Goal: Task Accomplishment & Management: Use online tool/utility

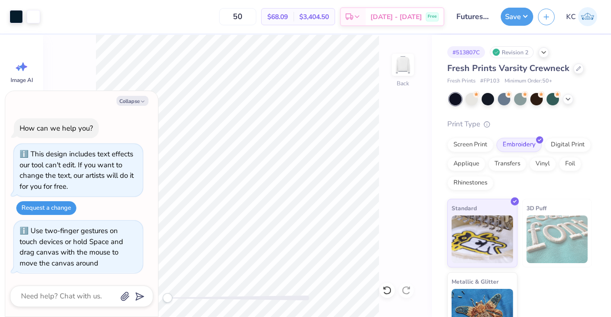
click at [59, 205] on button "Request a change" at bounding box center [46, 208] width 60 height 14
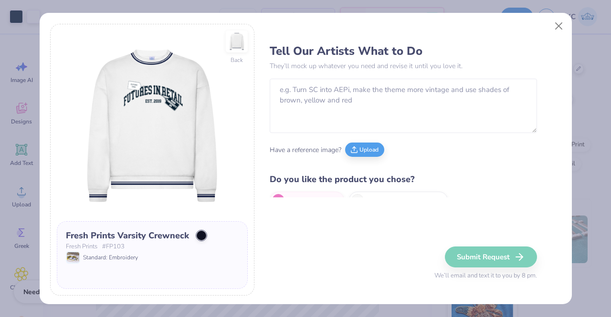
type textarea "x"
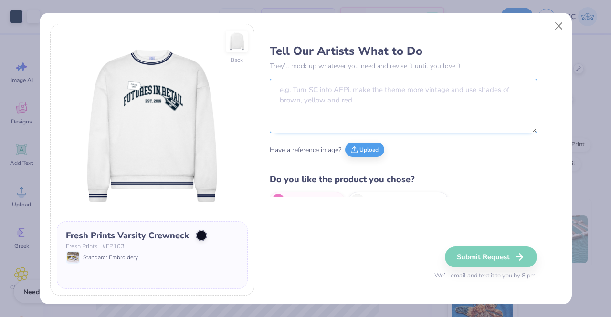
click at [319, 119] on textarea at bounding box center [403, 106] width 267 height 54
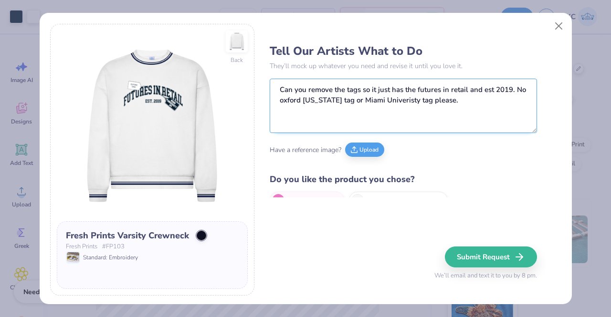
click at [385, 105] on textarea "Can you remove the tags so it just has the futures in retail and est 2019. No o…" at bounding box center [403, 106] width 267 height 54
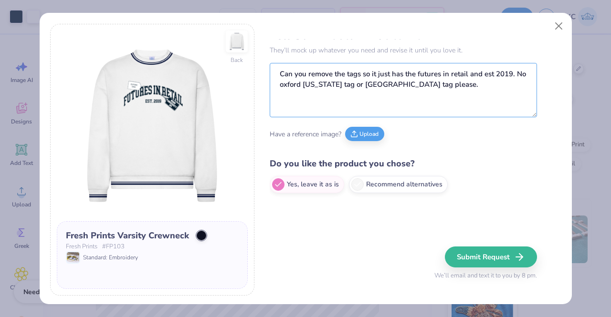
scroll to position [15, 0]
click at [452, 91] on textarea "Can you remove the tags so it just has the futures in retail and est 2019. No o…" at bounding box center [403, 91] width 267 height 54
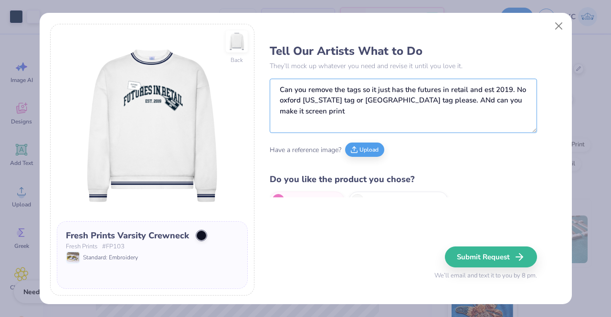
scroll to position [16, 0]
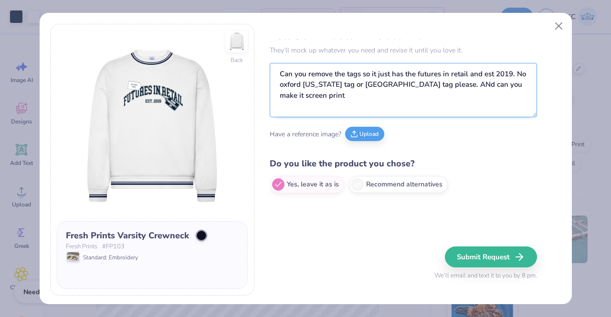
click at [453, 84] on textarea "Can you remove the tags so it just has the futures in retail and est 2019. No o…" at bounding box center [403, 90] width 267 height 54
type textarea "Can you remove the tags so it just has the futures in retail and est 2019. No o…"
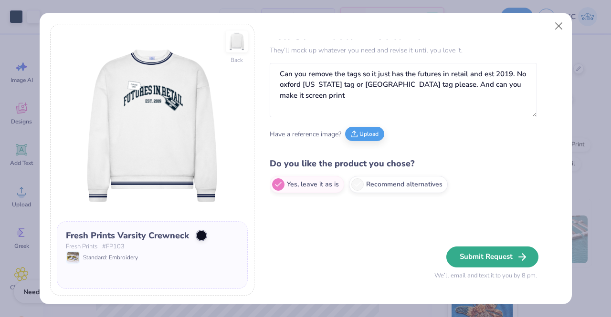
click at [493, 250] on button "Submit Request" at bounding box center [492, 257] width 92 height 21
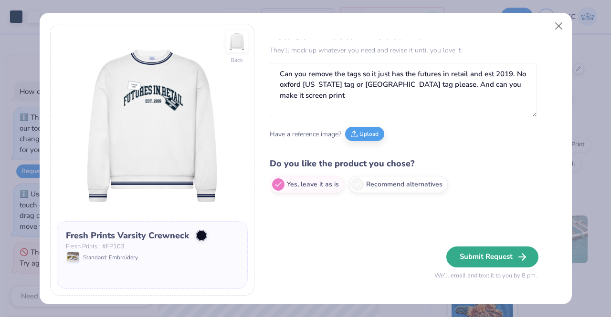
click at [467, 252] on button "Submit Request" at bounding box center [492, 257] width 92 height 21
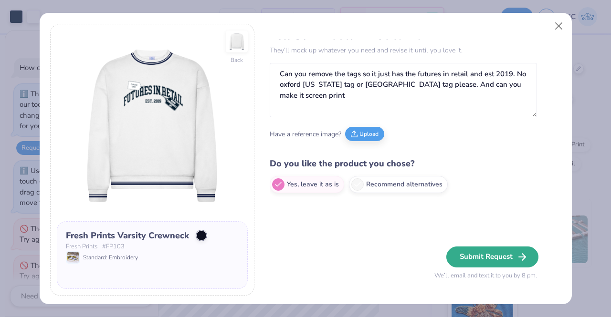
type textarea "x"
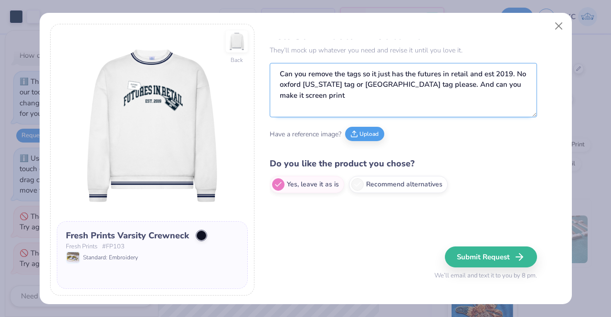
scroll to position [0, 0]
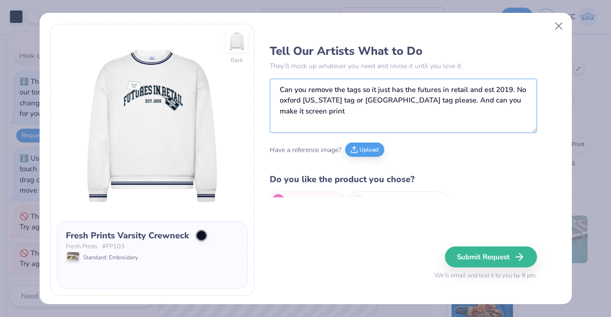
drag, startPoint x: 321, startPoint y: 112, endPoint x: 243, endPoint y: 66, distance: 89.8
click at [243, 66] on div "Back Fresh Prints Varsity Crewneck Fresh Prints # FP103 Standard: Embroidery Te…" at bounding box center [305, 160] width 510 height 272
click at [562, 29] on button "Close" at bounding box center [558, 26] width 18 height 18
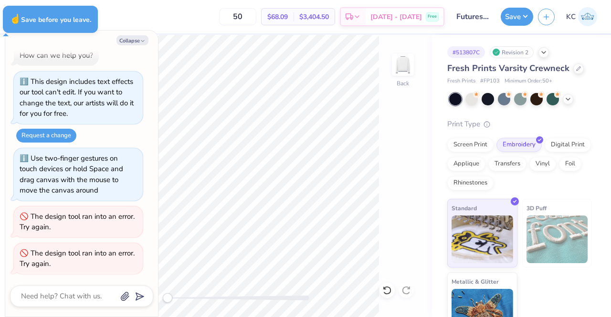
type textarea "x"
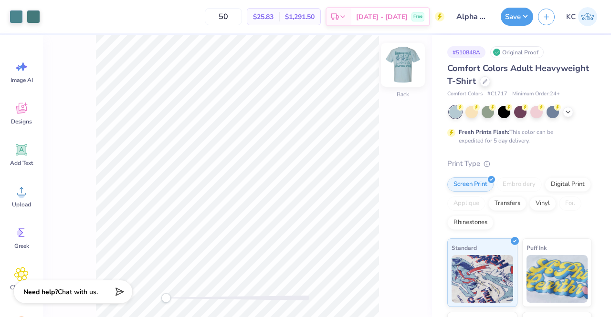
click at [404, 63] on img at bounding box center [403, 65] width 38 height 38
click at [404, 62] on img at bounding box center [403, 65] width 38 height 38
click at [490, 83] on div at bounding box center [484, 80] width 10 height 10
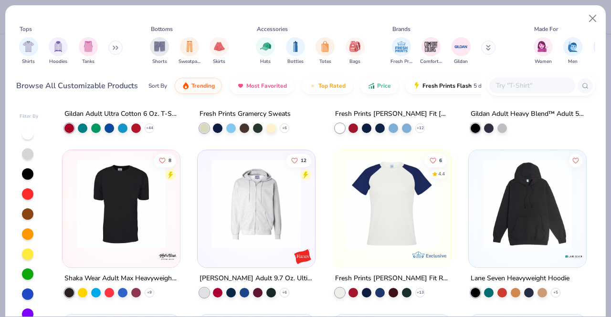
scroll to position [3469, 0]
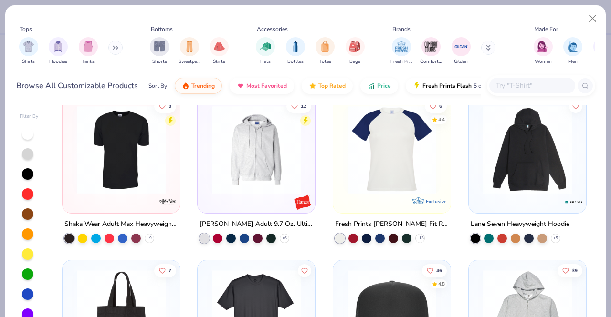
click at [527, 193] on div at bounding box center [527, 152] width 108 height 103
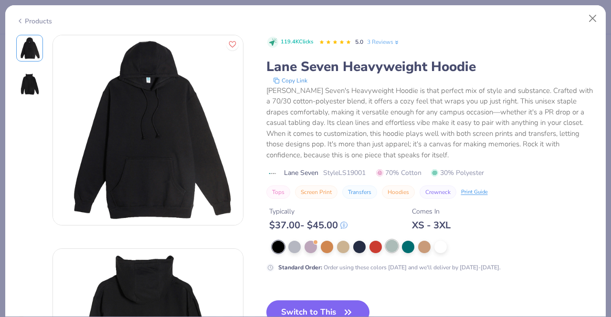
click at [395, 248] on div at bounding box center [391, 246] width 12 height 12
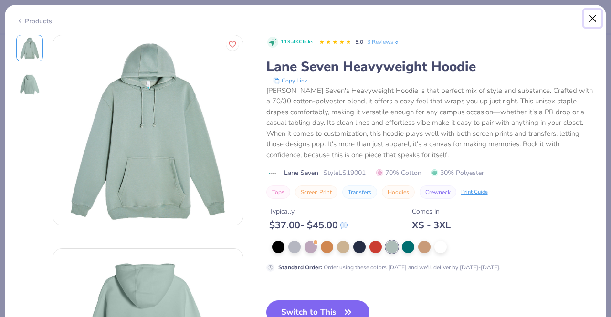
click at [591, 23] on button "Close" at bounding box center [592, 19] width 18 height 18
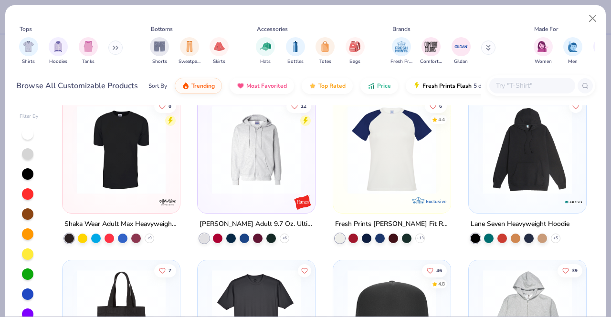
scroll to position [3758, 0]
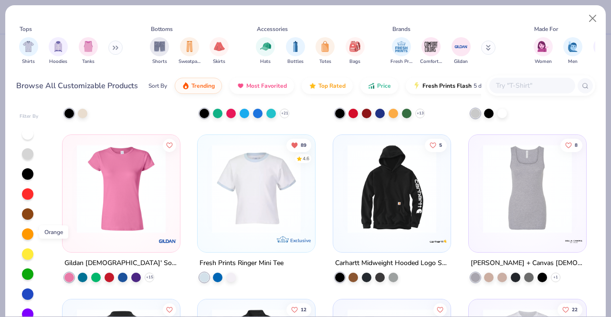
click at [26, 234] on div at bounding box center [27, 234] width 11 height 11
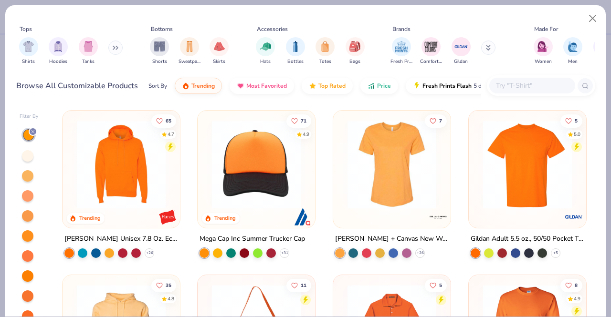
click at [26, 178] on div at bounding box center [27, 175] width 11 height 11
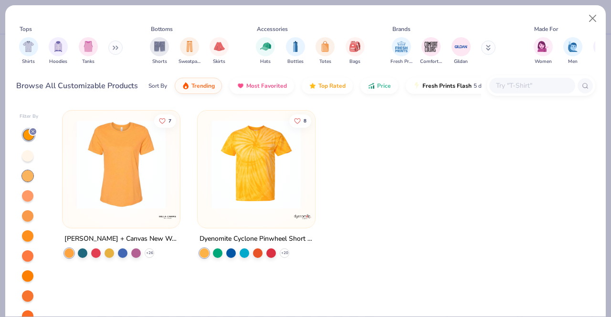
click at [26, 156] on div at bounding box center [27, 155] width 11 height 11
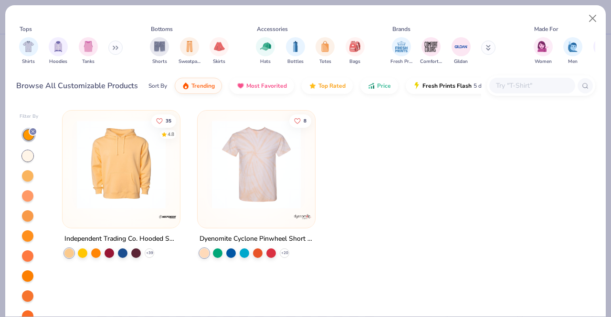
click at [23, 231] on div at bounding box center [27, 235] width 11 height 11
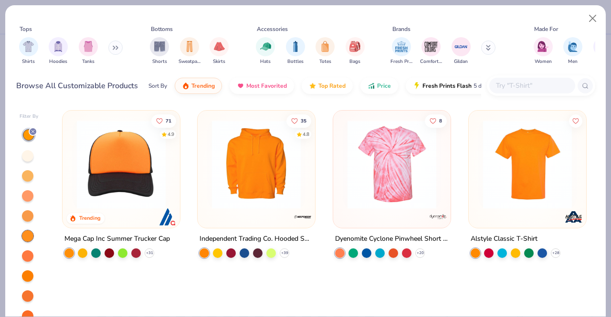
click at [27, 197] on div at bounding box center [27, 195] width 11 height 11
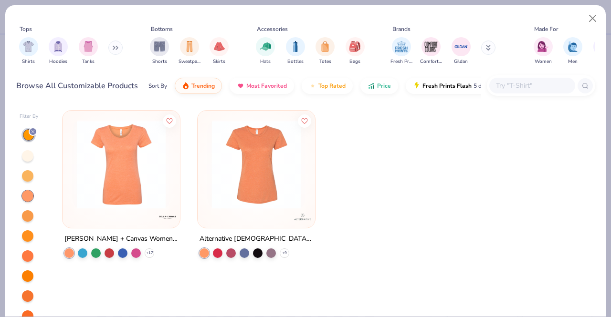
scroll to position [71, 0]
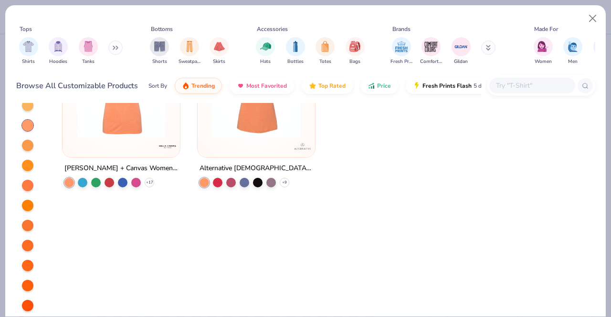
click at [24, 302] on div at bounding box center [27, 305] width 11 height 11
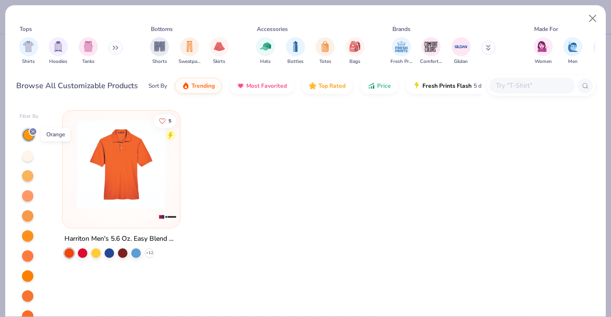
click at [32, 131] on line at bounding box center [32, 131] width 3 height 3
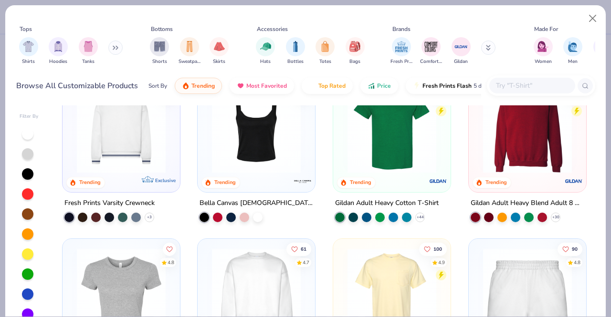
scroll to position [369, 0]
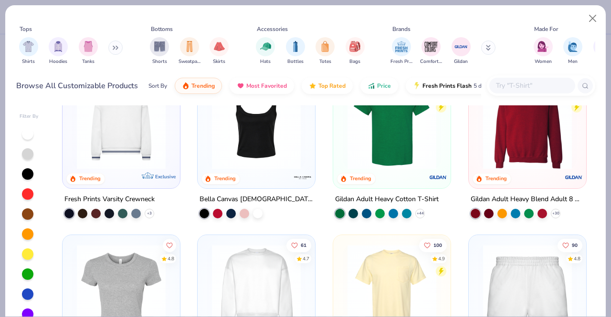
click at [527, 147] on img at bounding box center [527, 124] width 98 height 89
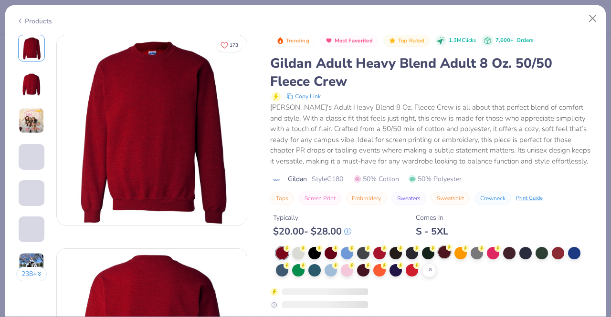
click at [0, 0] on polyline at bounding box center [0, 0] width 0 height 0
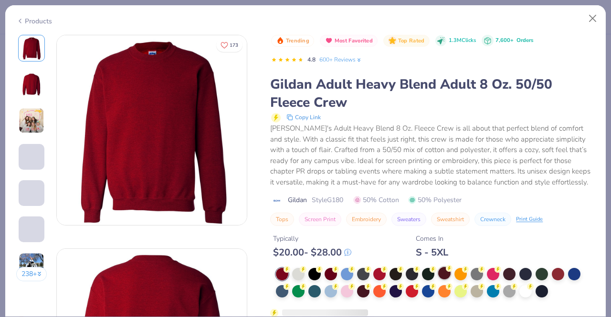
click at [447, 274] on div at bounding box center [444, 273] width 12 height 12
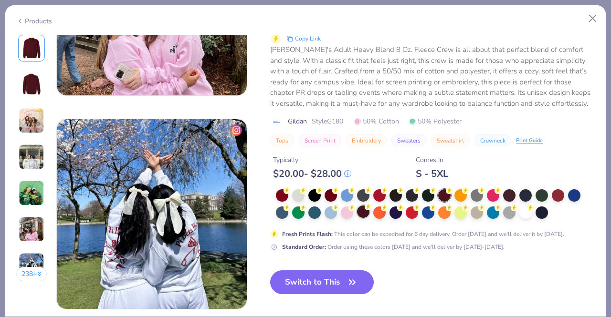
scroll to position [1198, 0]
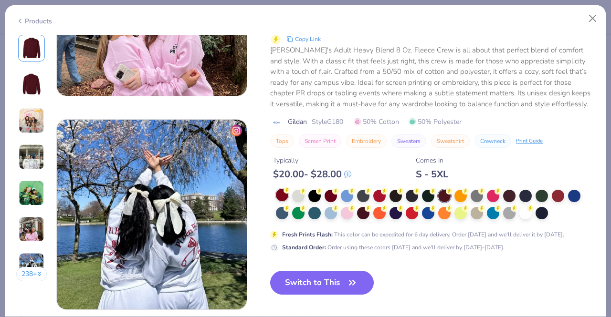
click at [282, 194] on div at bounding box center [282, 195] width 12 height 12
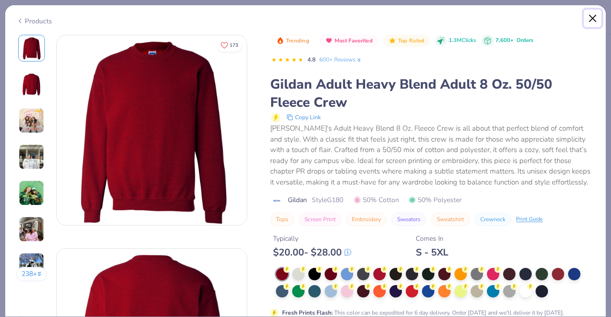
click at [594, 22] on button "Close" at bounding box center [592, 19] width 18 height 18
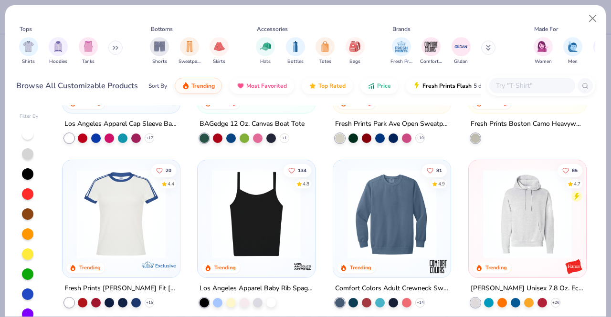
scroll to position [1273, 0]
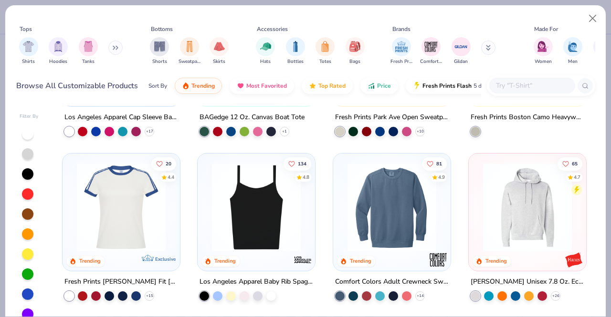
click at [370, 224] on img at bounding box center [392, 207] width 98 height 89
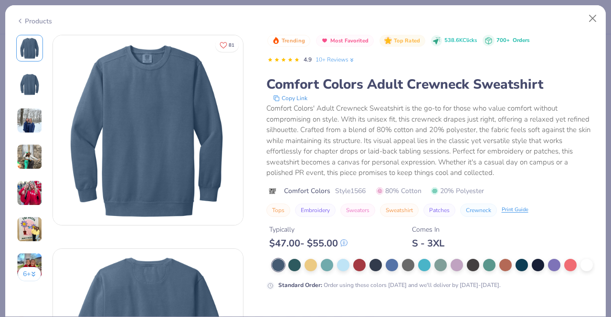
click at [512, 263] on div at bounding box center [433, 265] width 323 height 12
click at [510, 263] on div at bounding box center [505, 264] width 12 height 12
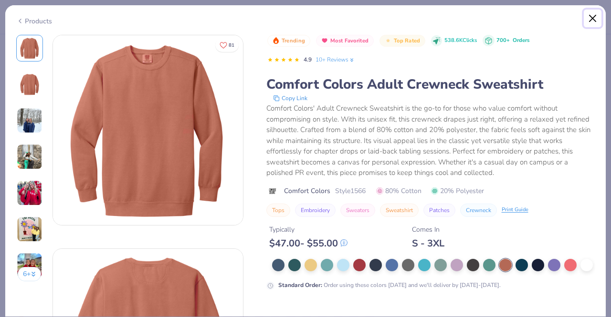
click at [590, 20] on button "Close" at bounding box center [592, 19] width 18 height 18
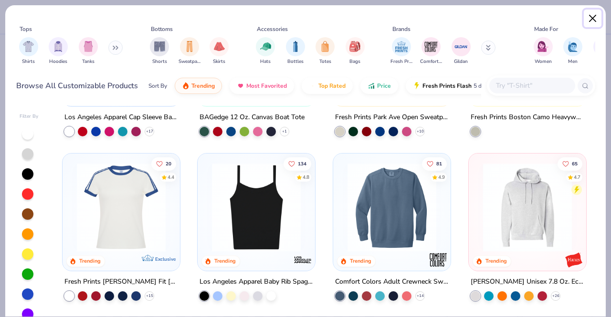
click at [595, 21] on button "Close" at bounding box center [592, 19] width 18 height 18
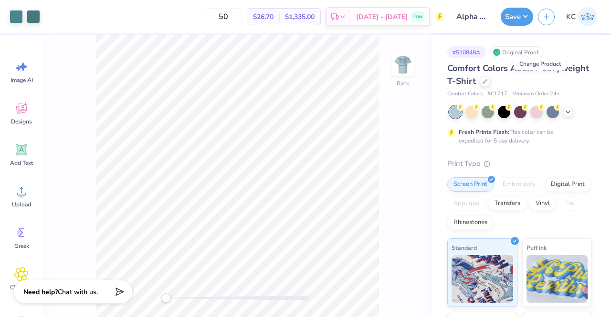
click at [586, 19] on img at bounding box center [587, 16] width 19 height 19
click at [487, 79] on icon at bounding box center [484, 80] width 5 height 5
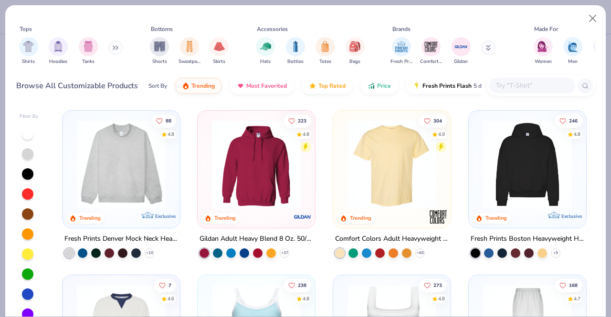
click at [502, 83] on input "text" at bounding box center [531, 85] width 73 height 11
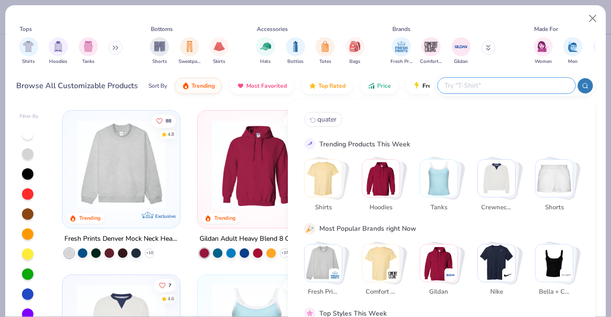
paste input "LS14001"
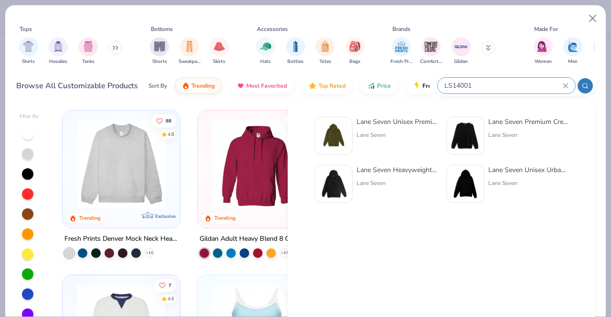
type input "LS14001"
click at [344, 128] on img at bounding box center [334, 136] width 30 height 30
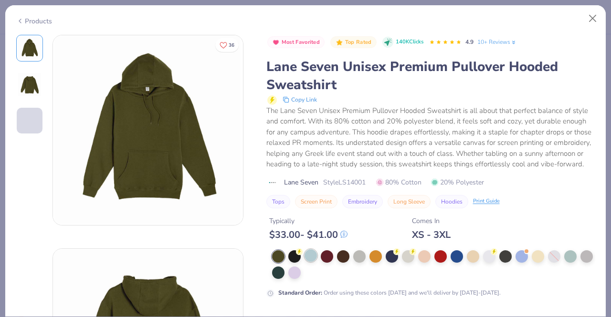
click at [309, 262] on div at bounding box center [310, 255] width 12 height 12
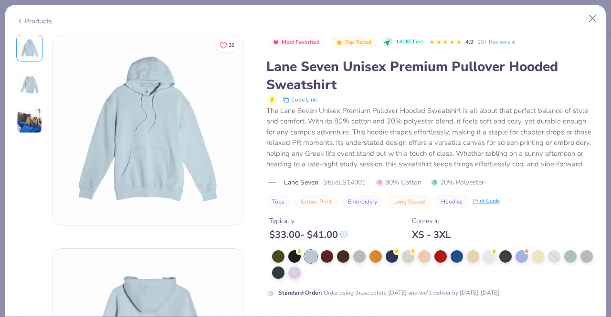
click at [36, 123] on img at bounding box center [30, 121] width 26 height 26
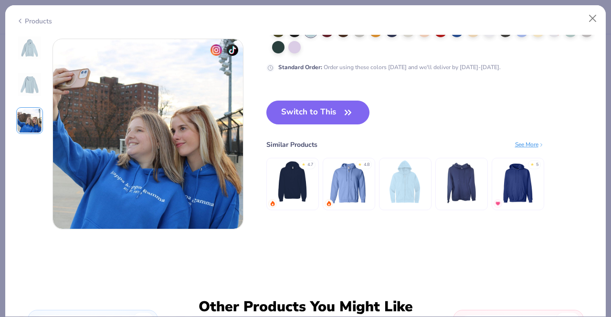
scroll to position [427, 0]
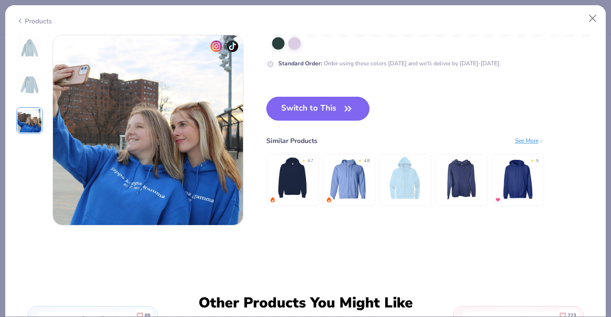
click at [311, 111] on button "Switch to This" at bounding box center [318, 109] width 104 height 24
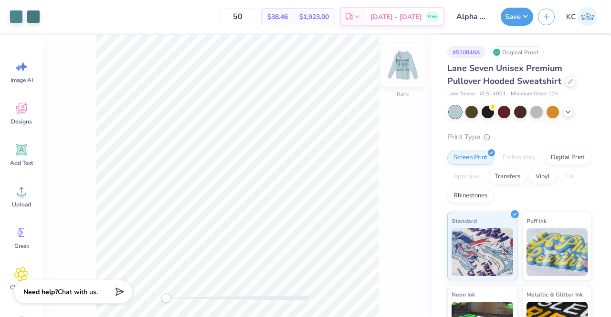
click at [402, 66] on img at bounding box center [403, 65] width 38 height 38
click at [405, 71] on img at bounding box center [403, 65] width 38 height 38
click at [513, 17] on button "Save" at bounding box center [516, 15] width 32 height 18
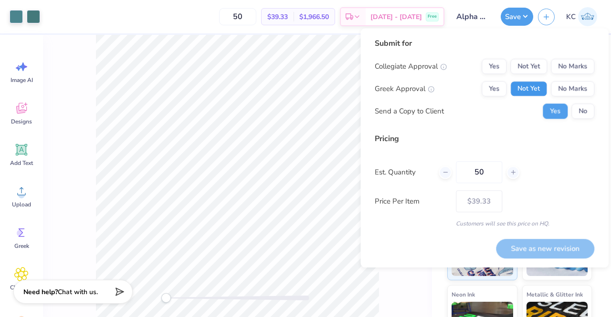
click at [537, 90] on button "Not Yet" at bounding box center [528, 88] width 37 height 15
click at [530, 64] on button "Not Yet" at bounding box center [528, 66] width 37 height 15
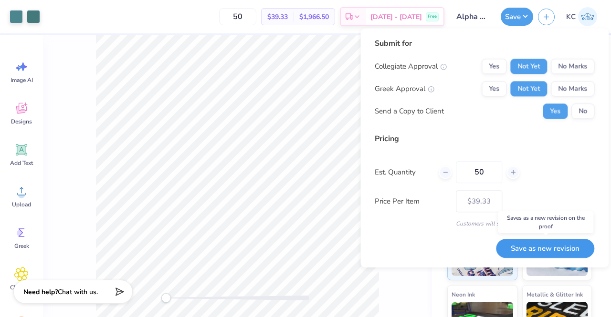
click at [553, 246] on button "Save as new revision" at bounding box center [545, 249] width 98 height 20
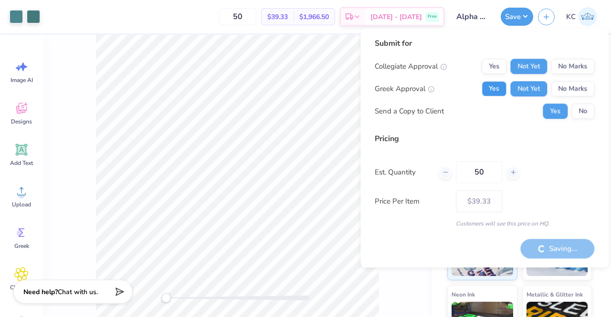
click at [495, 90] on button "Yes" at bounding box center [493, 88] width 25 height 15
click at [429, 90] on icon at bounding box center [430, 89] width 7 height 7
type input "– –"
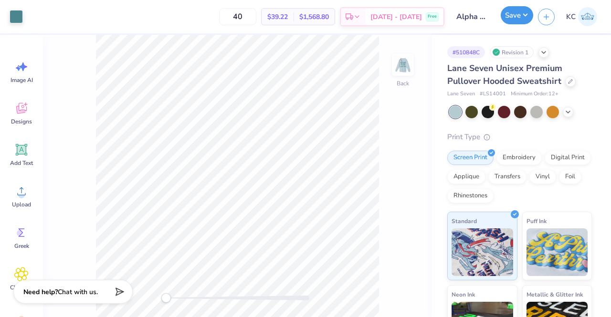
click at [514, 20] on button "Save" at bounding box center [516, 15] width 32 height 18
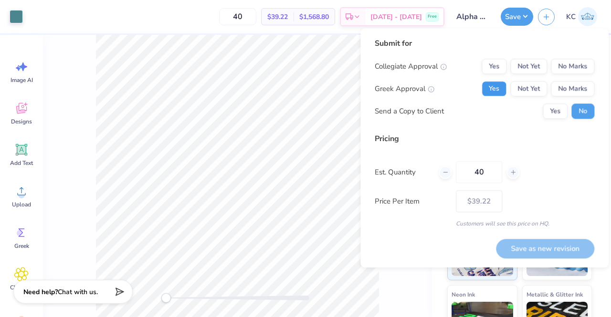
click at [491, 90] on button "Yes" at bounding box center [493, 88] width 25 height 15
click at [574, 65] on button "No Marks" at bounding box center [572, 66] width 43 height 15
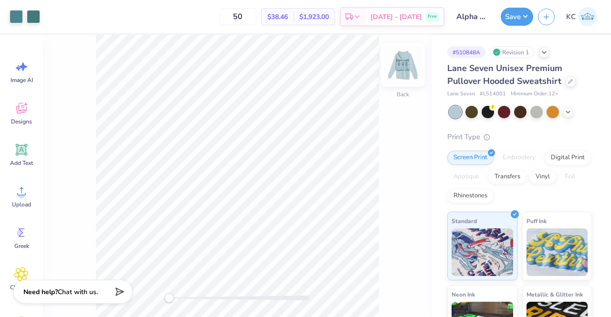
click at [408, 65] on img at bounding box center [403, 65] width 38 height 38
click at [408, 65] on img at bounding box center [402, 64] width 19 height 19
click at [512, 14] on button "Save" at bounding box center [516, 15] width 32 height 18
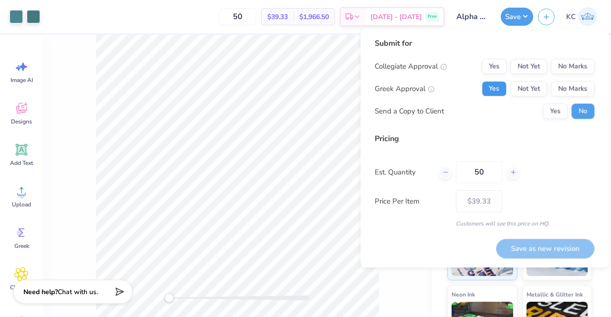
click at [503, 91] on button "Yes" at bounding box center [493, 88] width 25 height 15
click at [577, 61] on button "No Marks" at bounding box center [572, 66] width 43 height 15
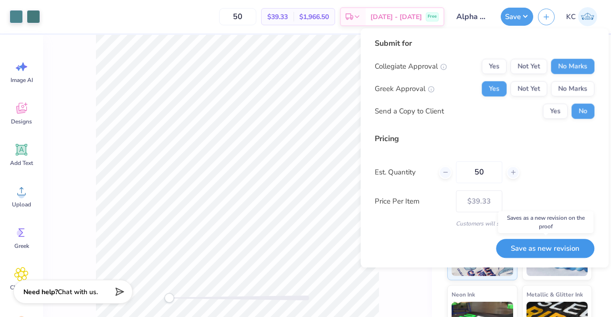
click at [534, 248] on button "Save as new revision" at bounding box center [545, 249] width 98 height 20
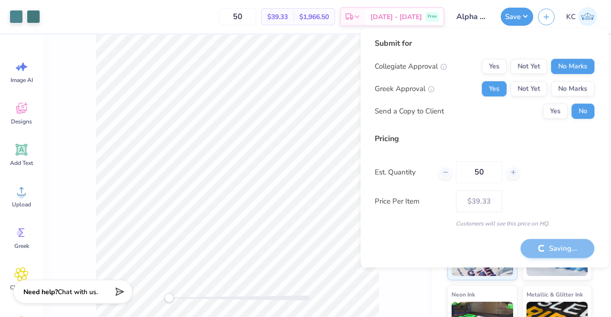
type input "– –"
